Goal: Task Accomplishment & Management: Manage account settings

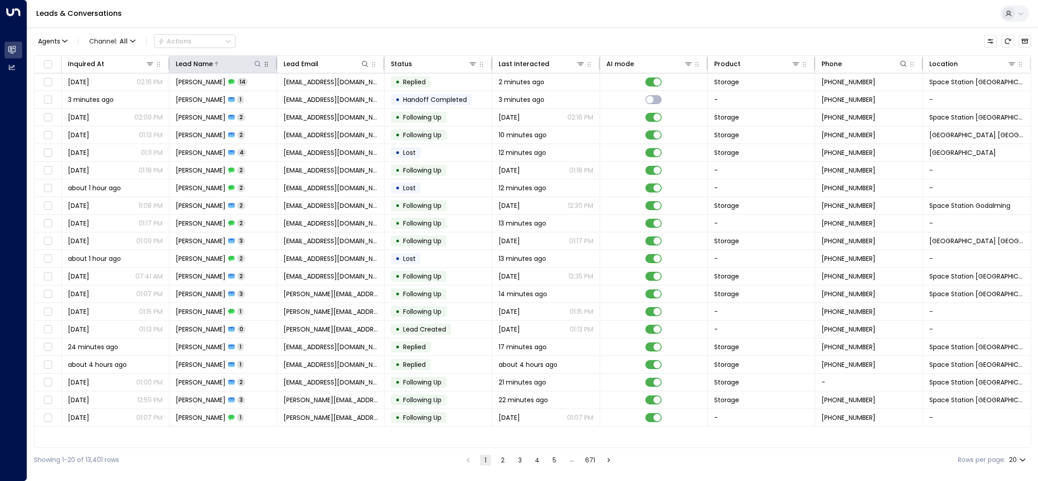
click at [258, 65] on icon at bounding box center [257, 64] width 6 height 6
type input "**********"
click at [335, 26] on div "Leads & Conversations" at bounding box center [532, 14] width 1010 height 28
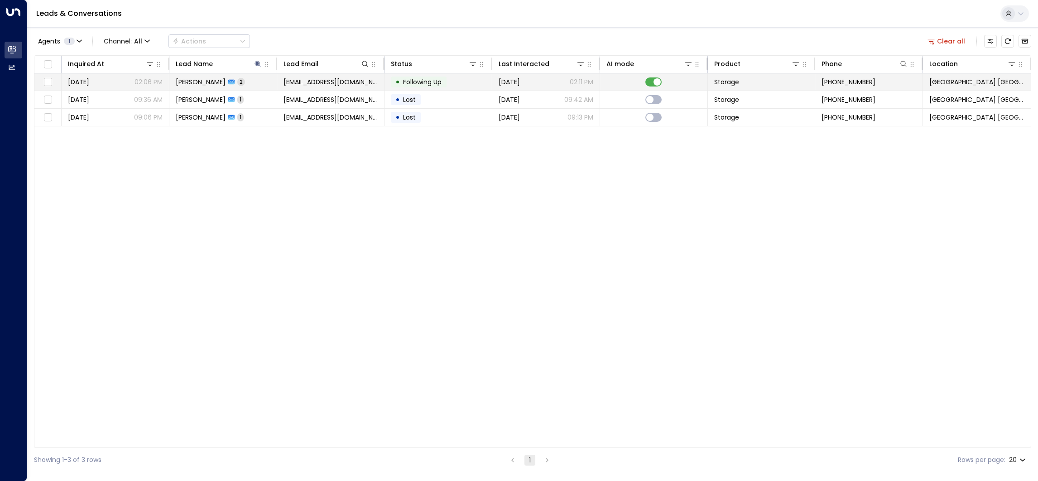
click at [424, 85] on span "Following Up" at bounding box center [422, 81] width 38 height 9
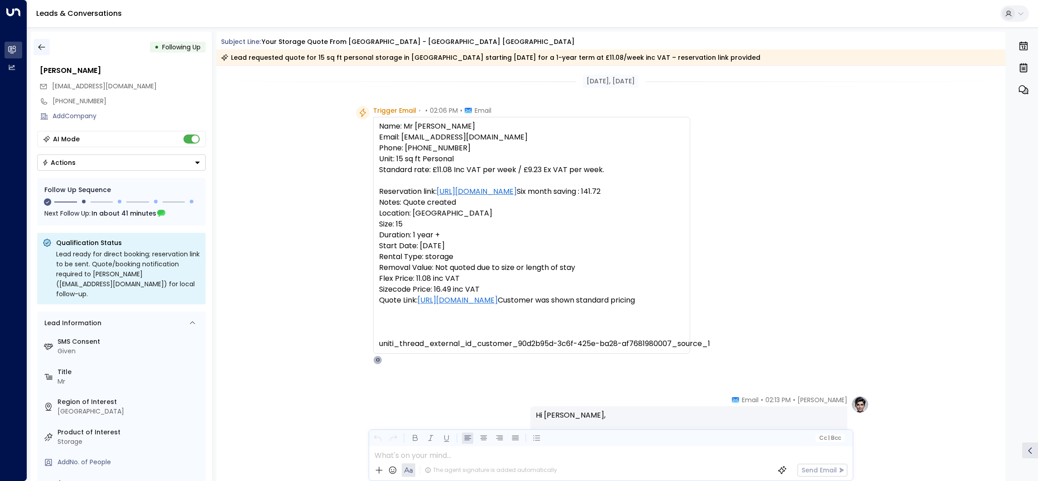
click at [45, 48] on icon "button" at bounding box center [41, 47] width 9 height 9
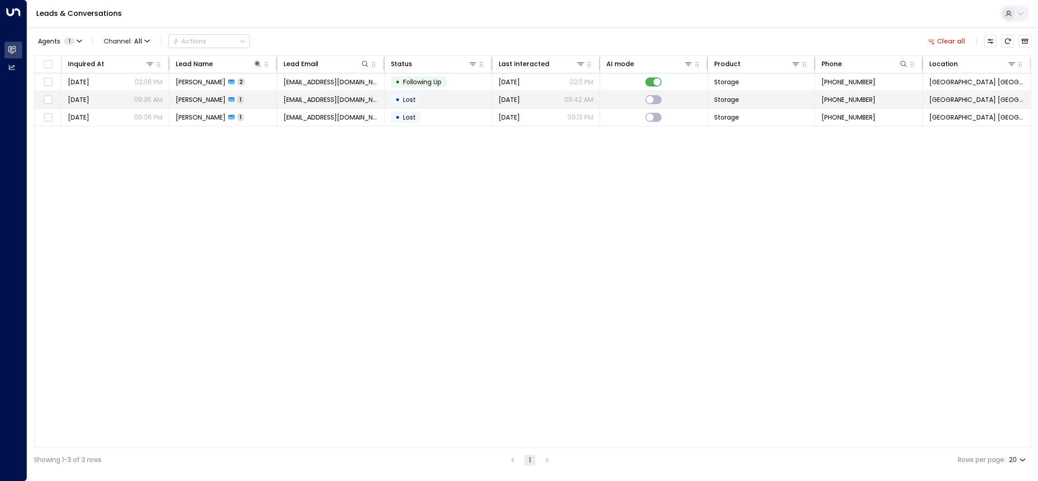
click at [244, 103] on td "[PERSON_NAME] 1" at bounding box center [223, 99] width 108 height 17
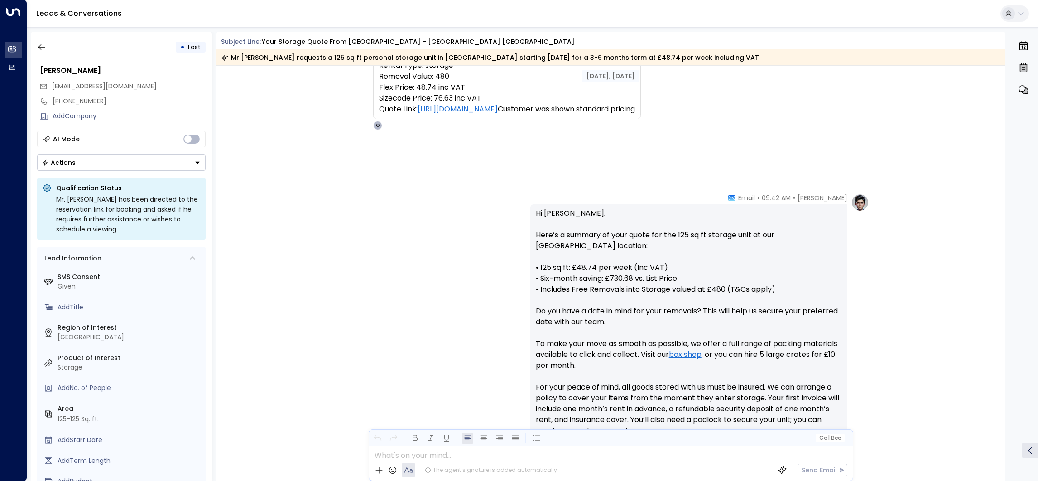
scroll to position [382, 0]
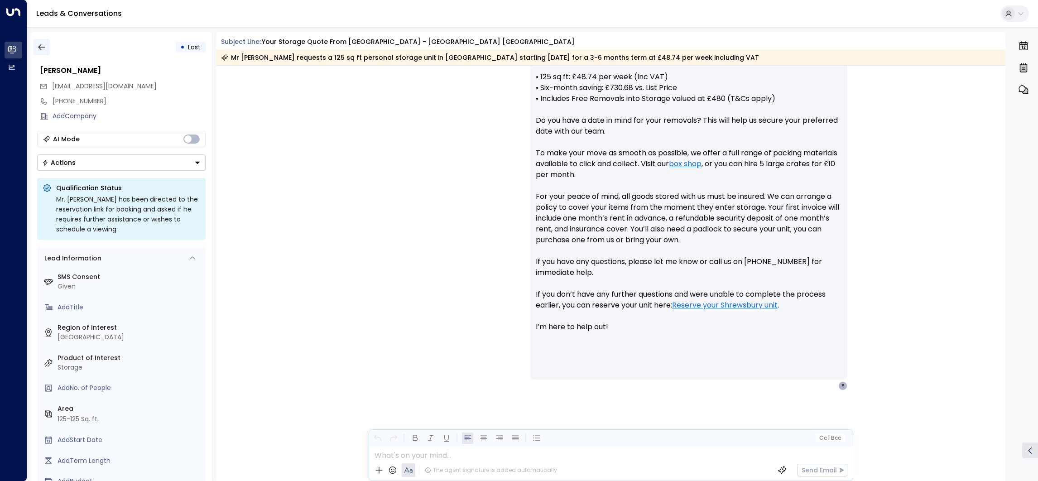
click at [40, 44] on icon "button" at bounding box center [41, 47] width 9 height 9
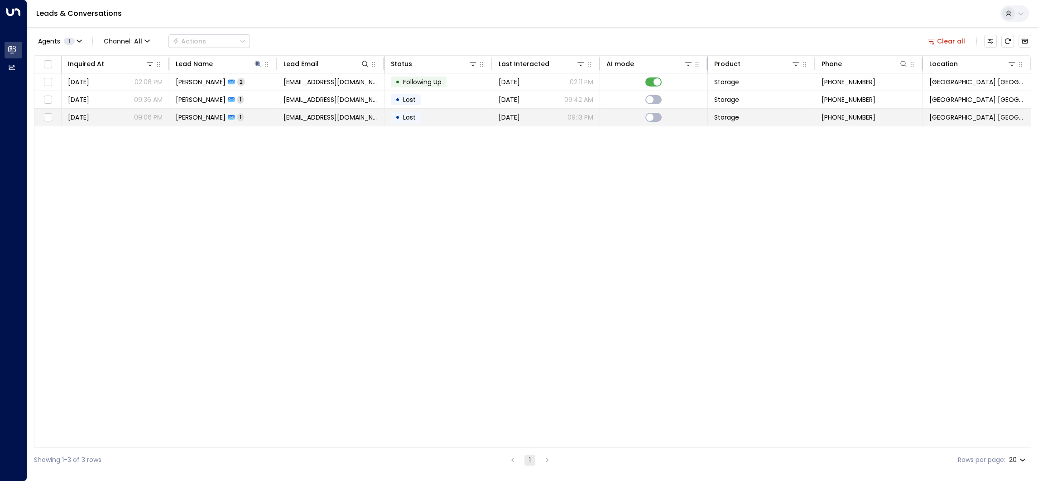
click at [548, 121] on div "[DATE] 09:13 PM" at bounding box center [545, 117] width 95 height 9
